Goal: Transaction & Acquisition: Purchase product/service

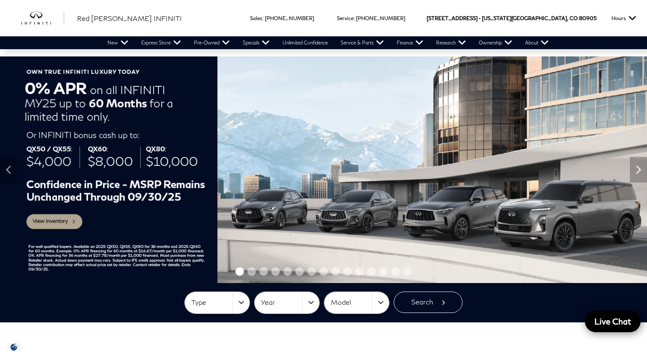
click at [312, 307] on button "Year" at bounding box center [287, 302] width 65 height 21
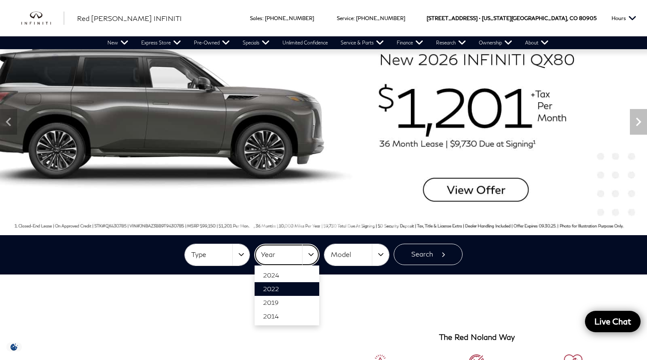
scroll to position [62, 0]
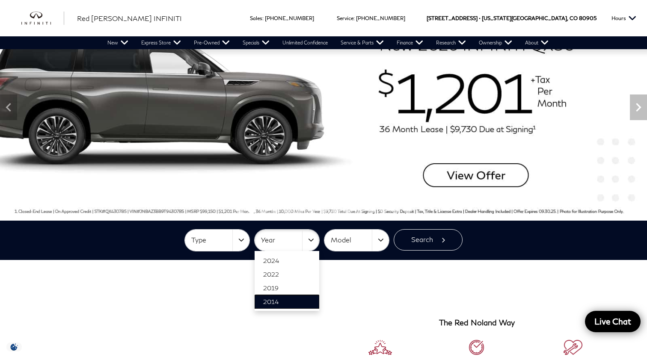
click at [274, 299] on span "2014" at bounding box center [270, 301] width 15 height 7
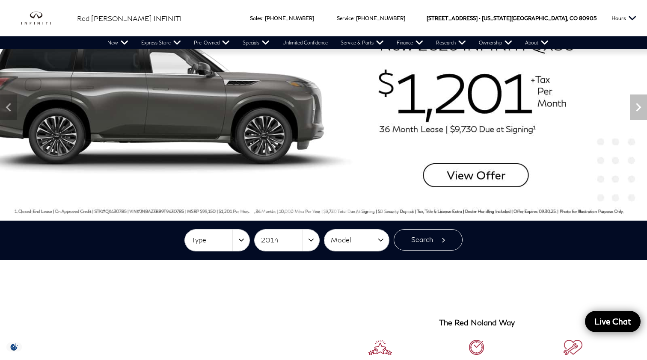
click at [374, 244] on button "Model" at bounding box center [356, 240] width 65 height 21
click at [347, 275] on link "Q50" at bounding box center [356, 274] width 65 height 14
click at [427, 240] on button "Search" at bounding box center [428, 239] width 69 height 21
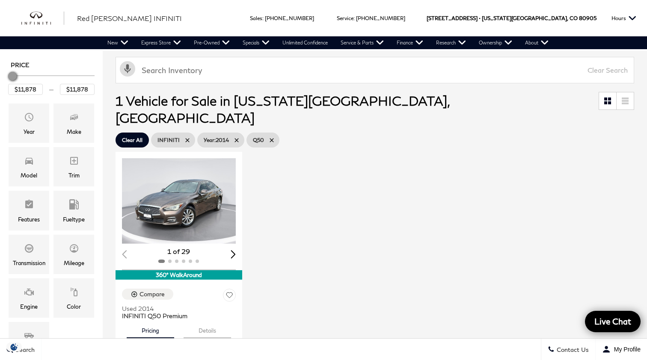
scroll to position [101, 0]
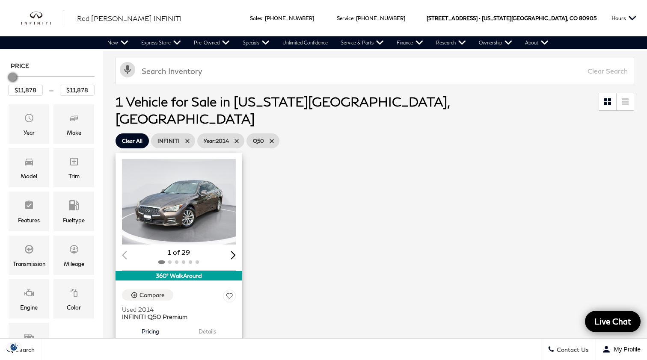
click at [180, 181] on img "1 / 2" at bounding box center [179, 202] width 114 height 86
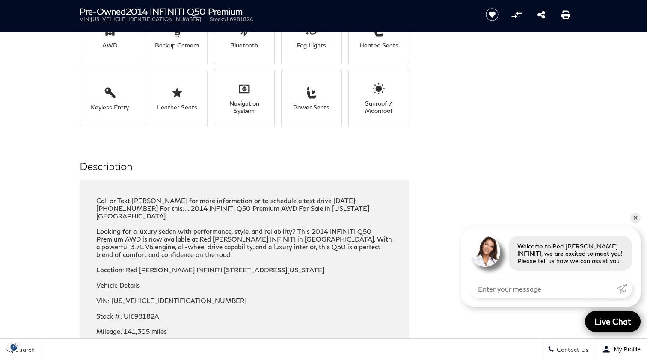
scroll to position [993, 0]
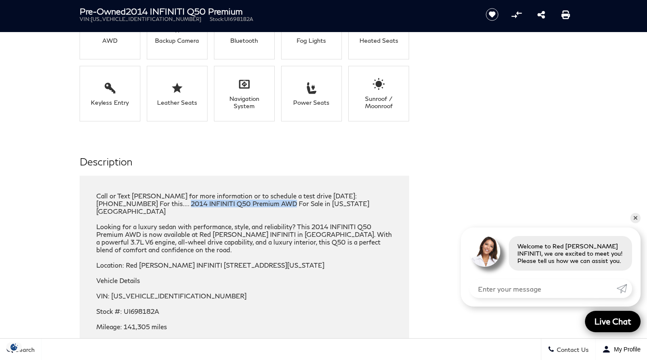
drag, startPoint x: 231, startPoint y: 204, endPoint x: 127, endPoint y: 203, distance: 104.0
copy div "2014 INFINITI Q50 Premium AWD"
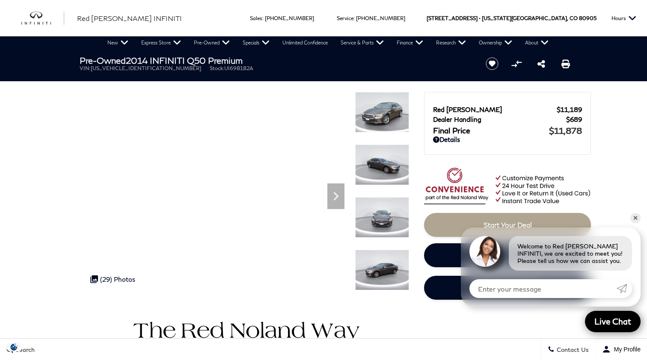
scroll to position [0, 0]
